Goal: Task Accomplishment & Management: Manage account settings

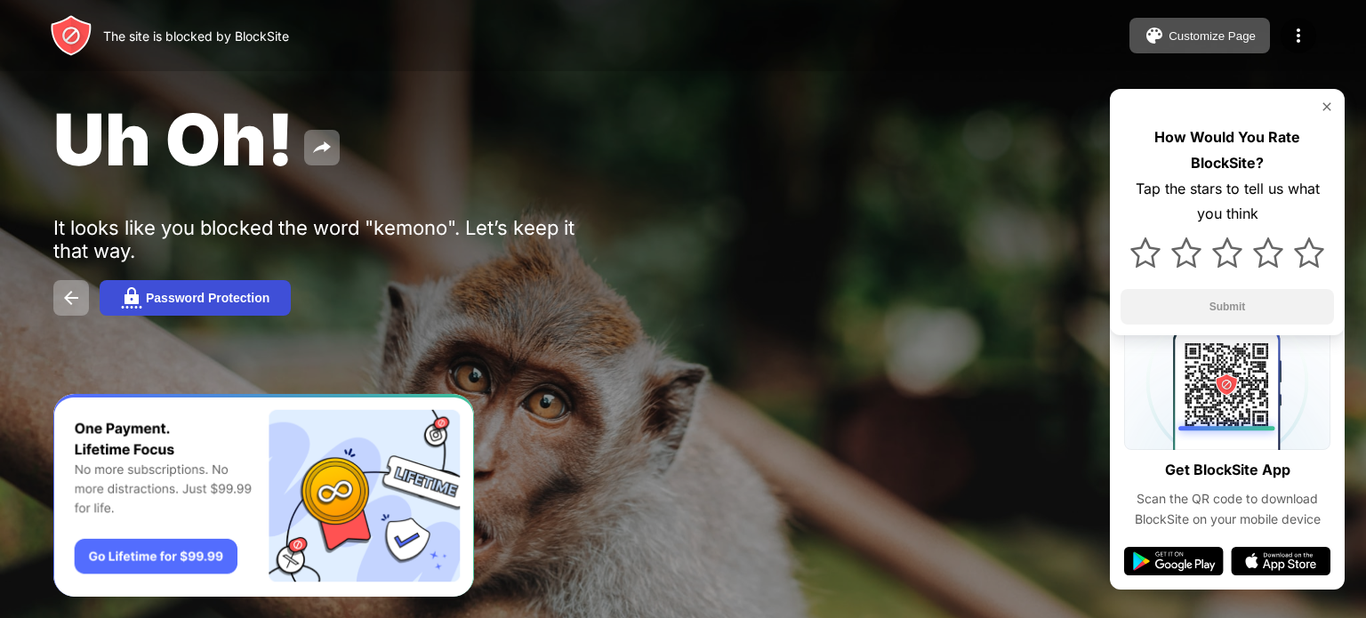
click at [199, 301] on div "Password Protection" at bounding box center [208, 298] width 124 height 14
click at [181, 296] on div at bounding box center [683, 309] width 1366 height 618
click at [71, 288] on div at bounding box center [683, 309] width 1366 height 618
click at [254, 269] on div at bounding box center [683, 309] width 1366 height 618
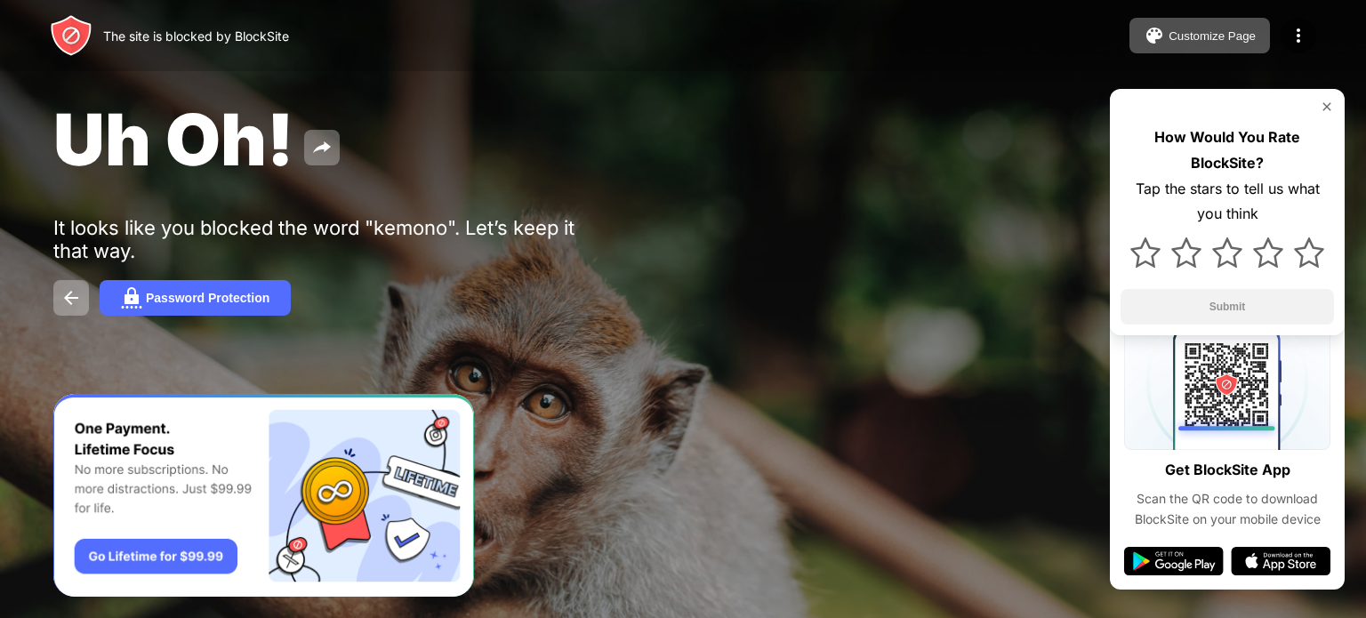
click at [254, 269] on div at bounding box center [683, 309] width 1366 height 618
click at [231, 309] on div at bounding box center [683, 309] width 1366 height 618
drag, startPoint x: 231, startPoint y: 309, endPoint x: 230, endPoint y: 221, distance: 88.1
click at [231, 310] on div at bounding box center [683, 309] width 1366 height 618
click at [230, 238] on div at bounding box center [683, 309] width 1366 height 618
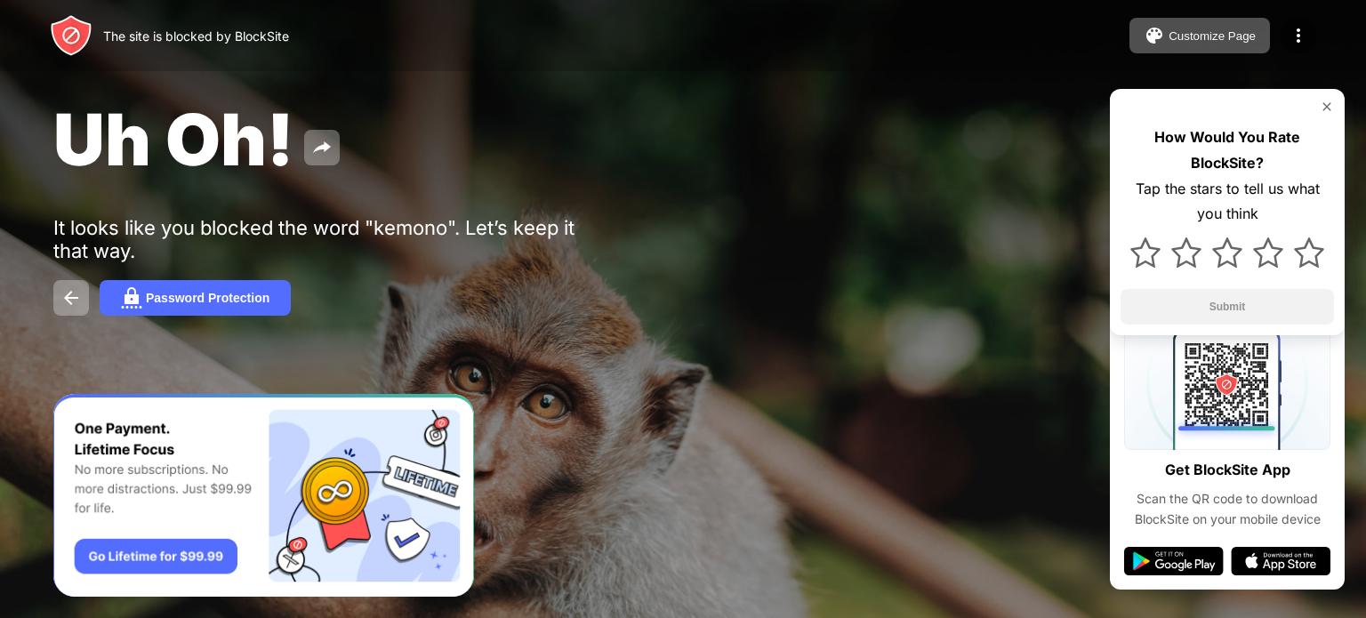
drag, startPoint x: 774, startPoint y: 391, endPoint x: 584, endPoint y: 312, distance: 205.8
click at [771, 390] on div "Make it even harder to change your settings and remove sites from your block li…" at bounding box center [682, 392] width 391 height 36
click at [236, 303] on div at bounding box center [683, 309] width 1366 height 618
click at [512, 235] on div "Stay Productive with Password Protection Make it even harder to change your set…" at bounding box center [682, 309] width 391 height 313
